Goal: Task Accomplishment & Management: Use online tool/utility

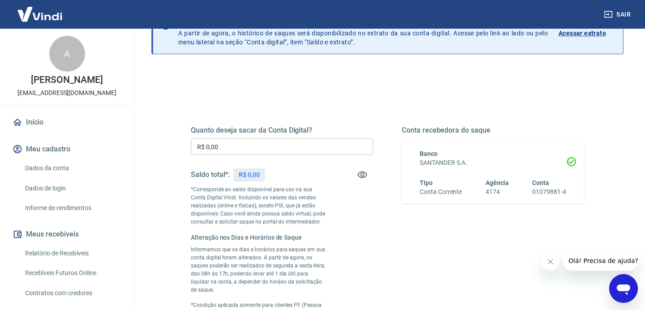
scroll to position [65, 0]
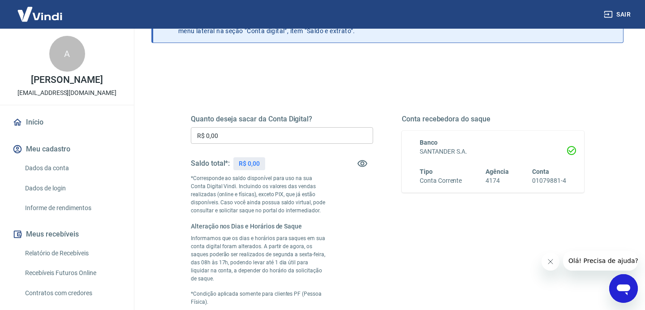
click at [551, 261] on icon "Close message from company" at bounding box center [550, 261] width 4 height 4
click at [386, 93] on div "Quanto deseja sacar da Conta Digital? R$ 0,00 ​ Saldo total*: R$ 0,00 *Correspo…" at bounding box center [387, 225] width 415 height 300
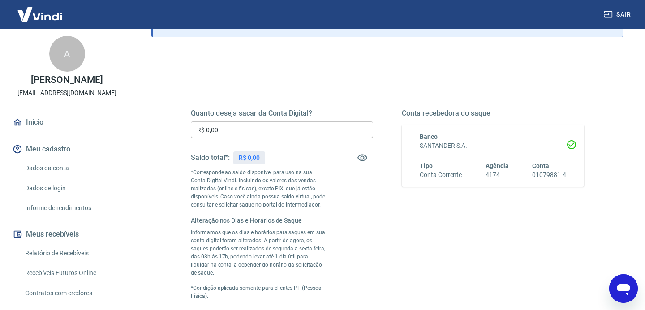
scroll to position [73, 0]
